Goal: Navigation & Orientation: Find specific page/section

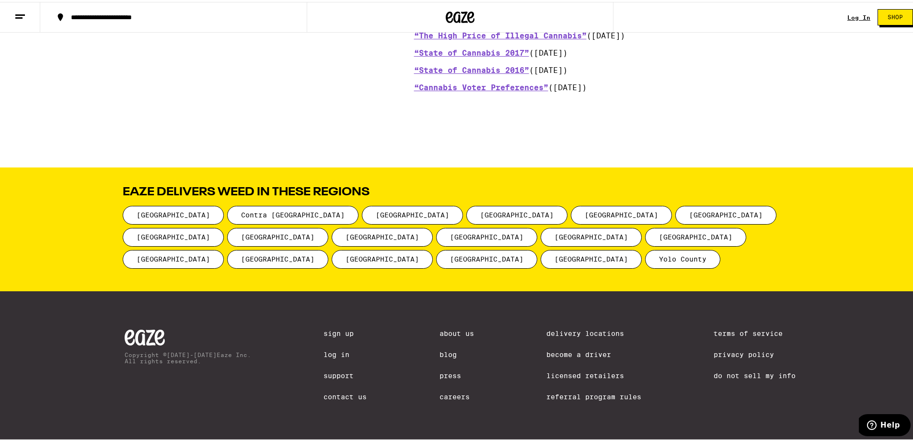
scroll to position [1177, 0]
click at [340, 393] on link "Contact Us" at bounding box center [345, 395] width 43 height 8
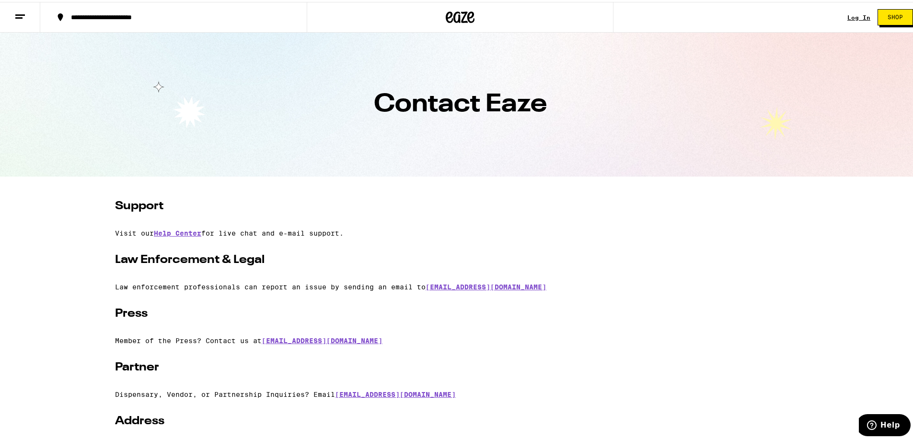
click at [23, 17] on icon at bounding box center [20, 15] width 12 height 12
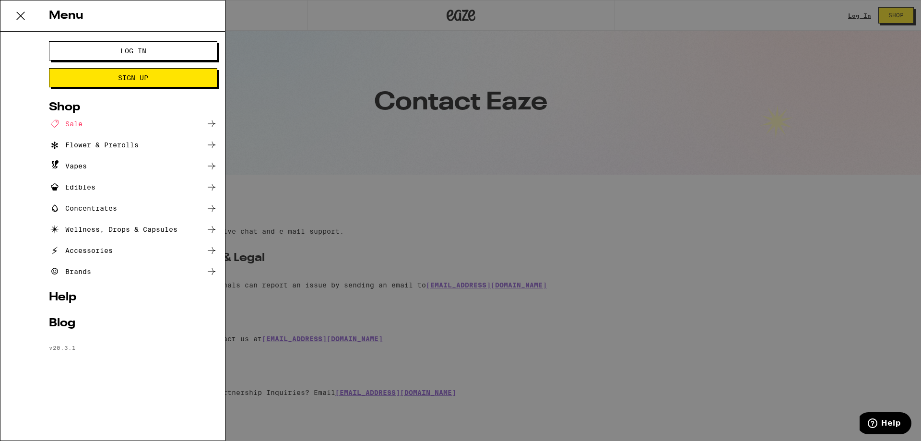
click at [17, 13] on icon at bounding box center [20, 15] width 19 height 19
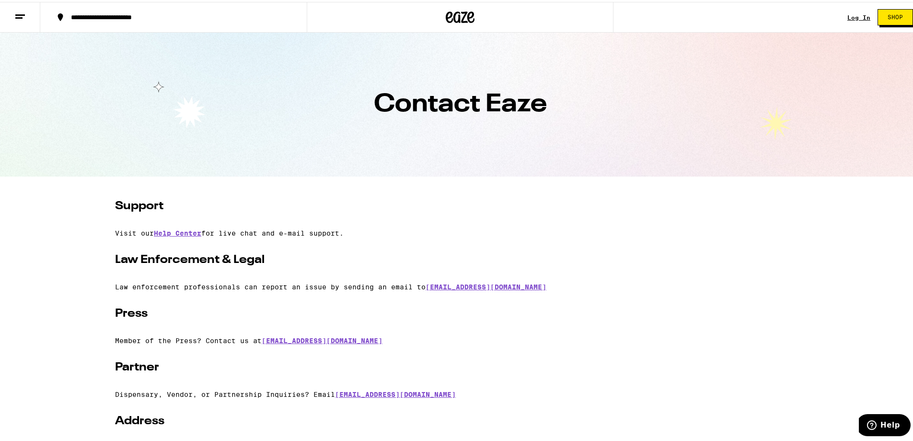
click at [467, 15] on icon at bounding box center [460, 15] width 29 height 17
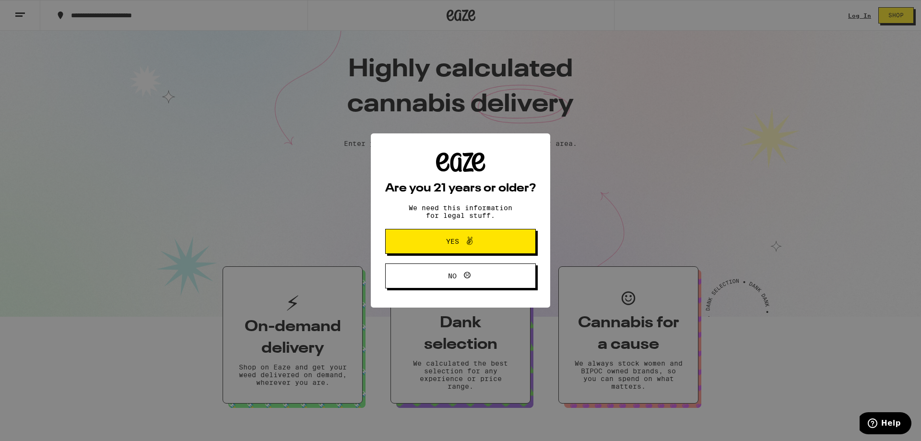
click at [470, 243] on icon at bounding box center [470, 241] width 12 height 12
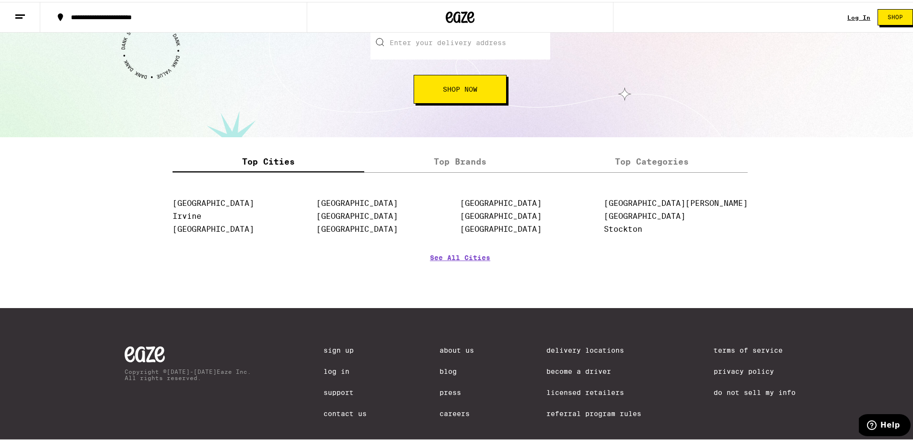
scroll to position [1152, 0]
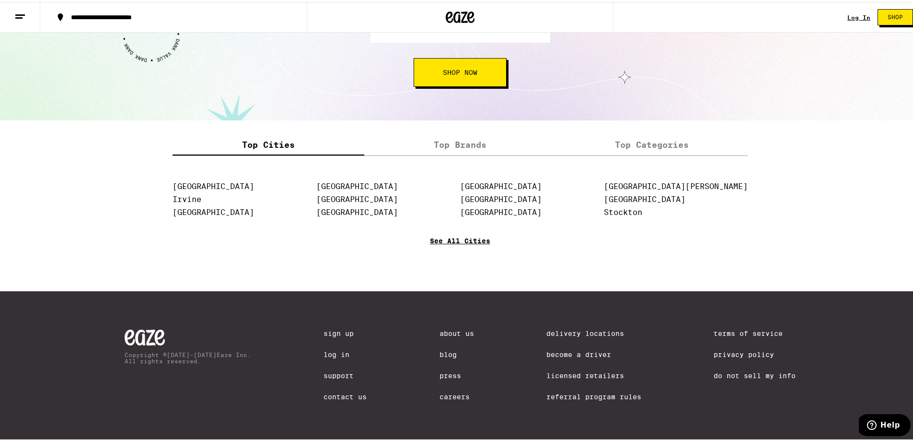
click at [448, 239] on link "See All Cities" at bounding box center [460, 252] width 60 height 35
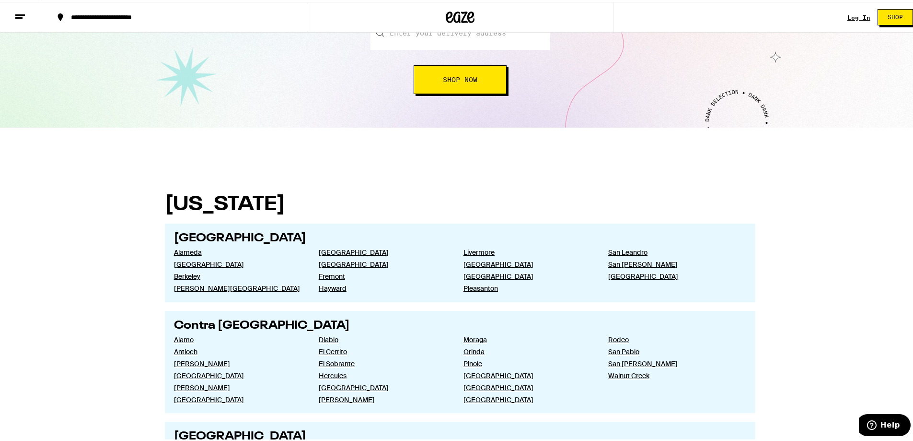
scroll to position [336, 0]
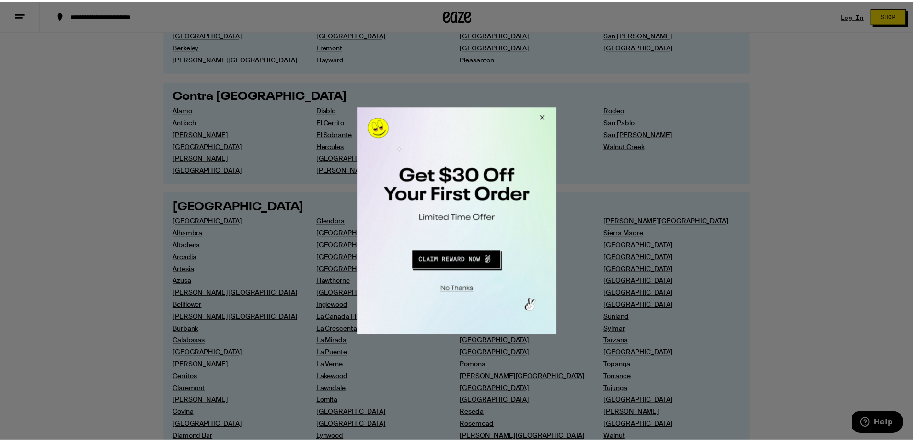
click at [544, 114] on button "Close Modal" at bounding box center [542, 118] width 26 height 23
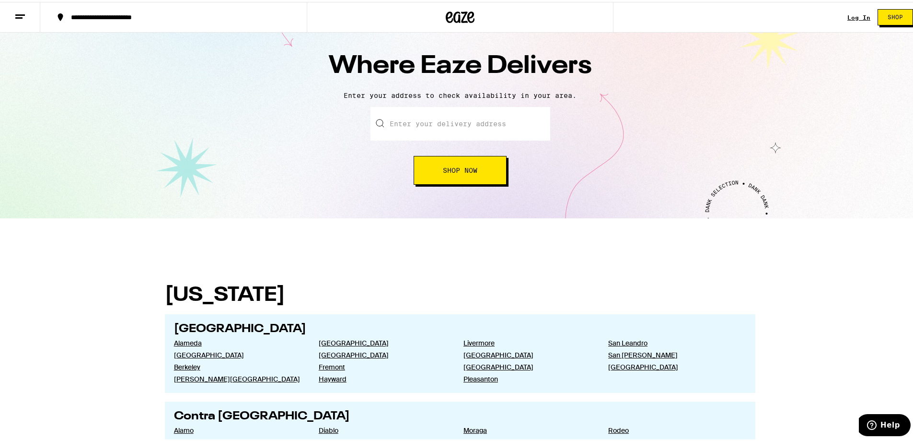
scroll to position [0, 0]
